Goal: Information Seeking & Learning: Learn about a topic

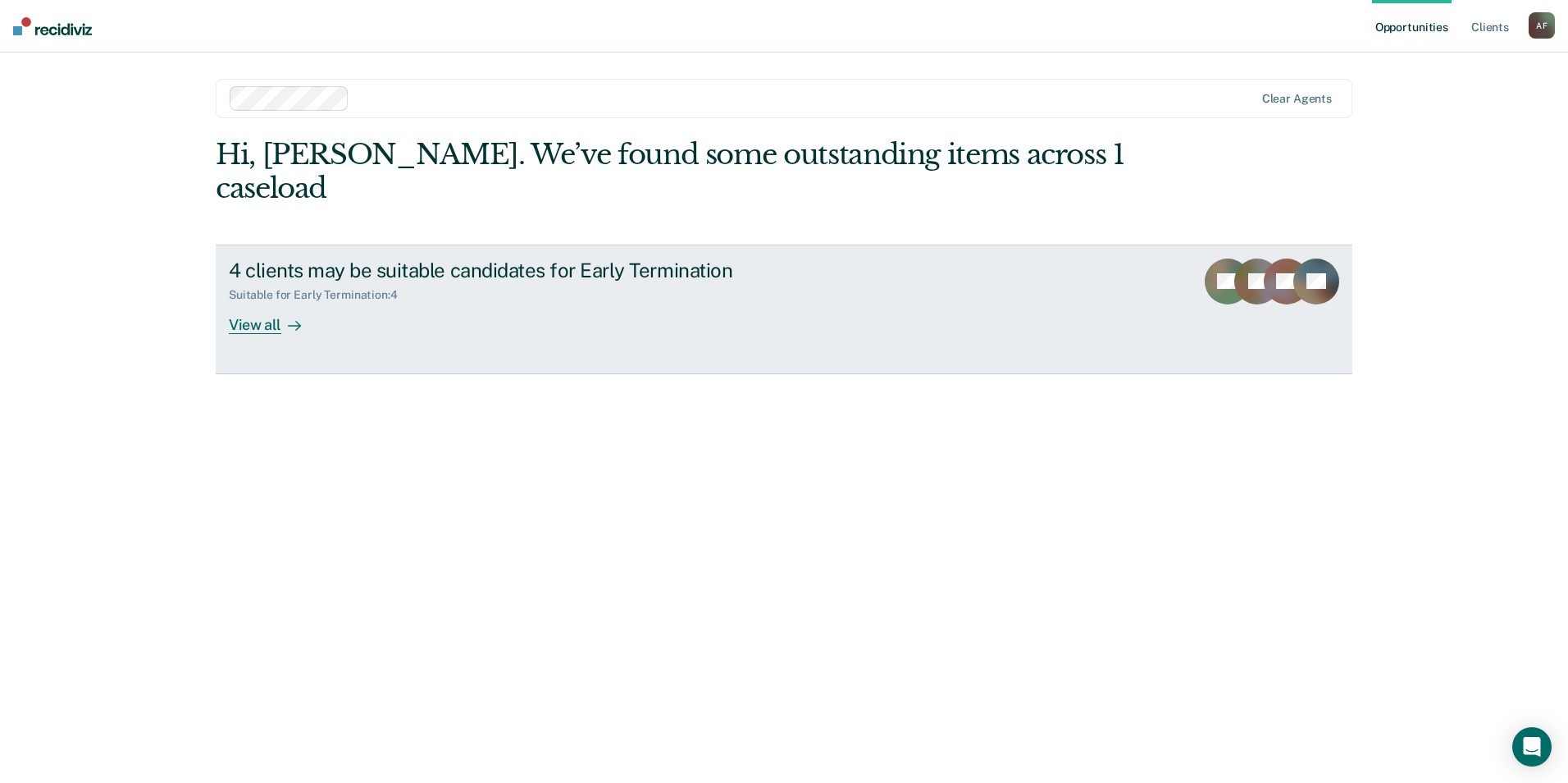
click at [265, 302] on div "View all" at bounding box center [274, 318] width 91 height 32
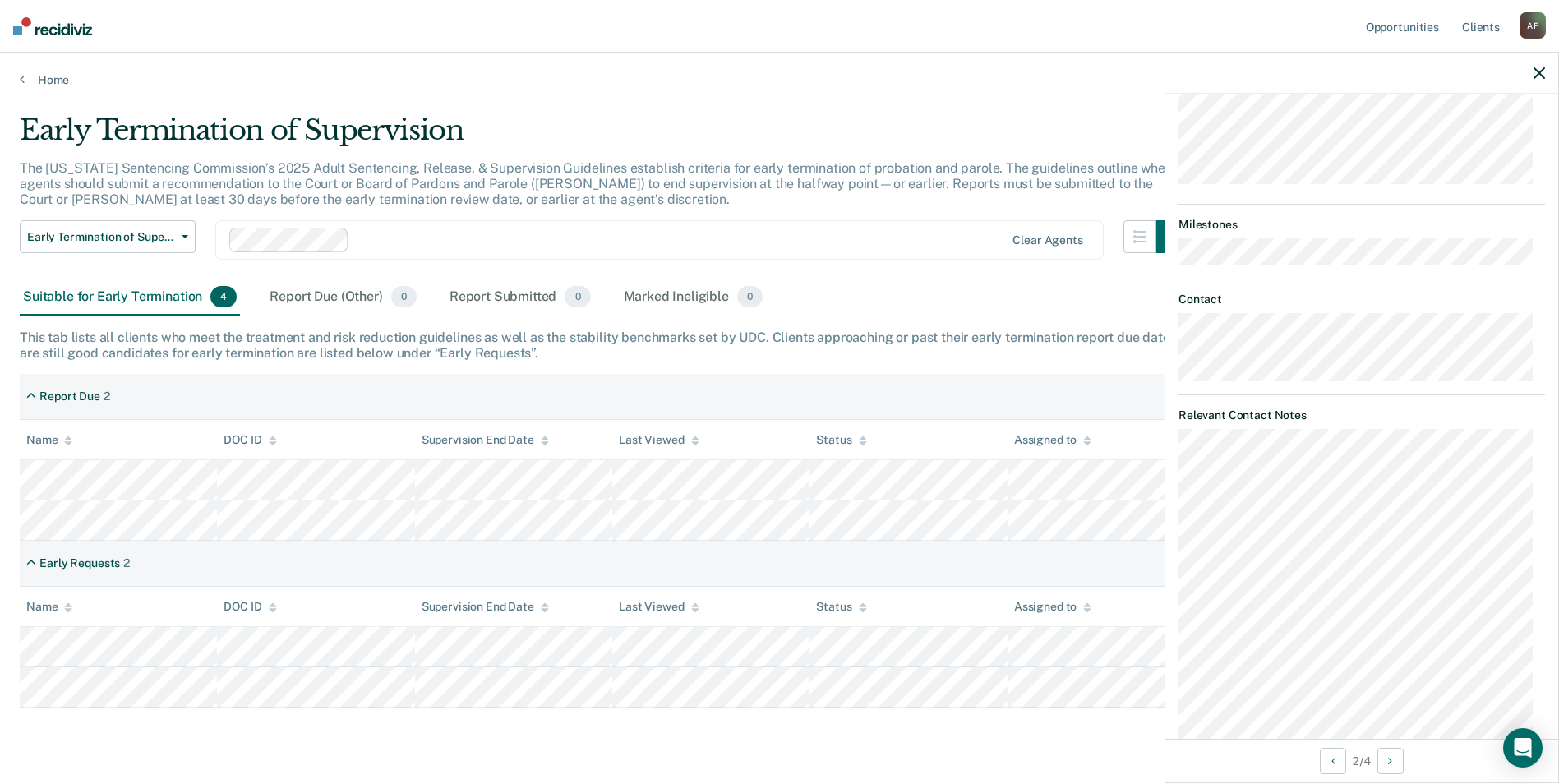
scroll to position [575, 0]
